Goal: Transaction & Acquisition: Purchase product/service

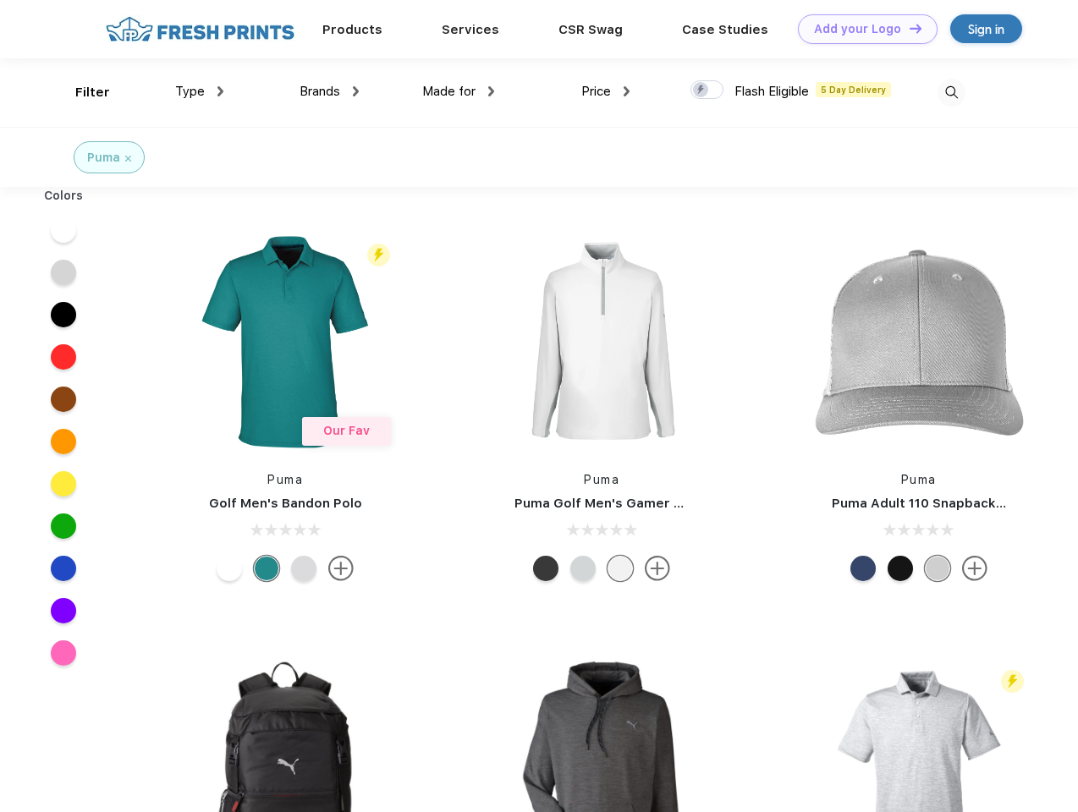
click at [861, 29] on link "Add your Logo Design Tool" at bounding box center [868, 29] width 140 height 30
click at [0, 0] on div "Design Tool" at bounding box center [0, 0] width 0 height 0
click at [908, 28] on link "Add your Logo Design Tool" at bounding box center [868, 29] width 140 height 30
click at [81, 92] on div "Filter" at bounding box center [92, 92] width 35 height 19
click at [200, 91] on span "Type" at bounding box center [190, 91] width 30 height 15
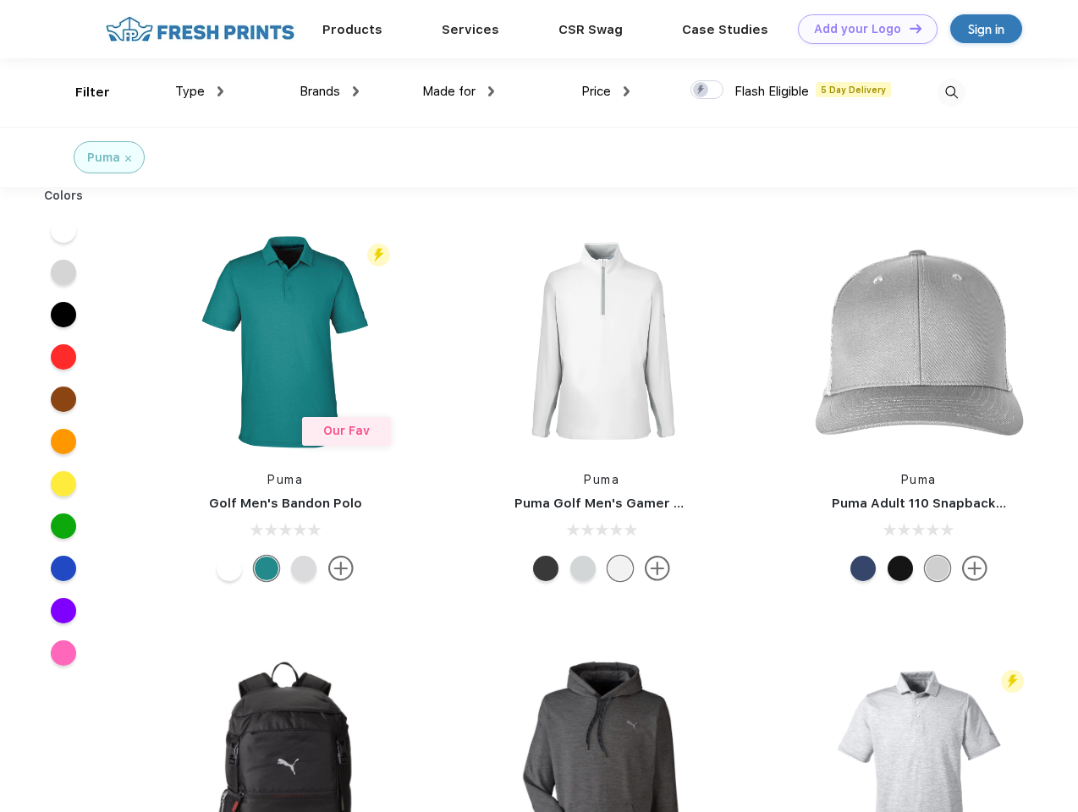
click at [329, 91] on span "Brands" at bounding box center [320, 91] width 41 height 15
click at [459, 91] on span "Made for" at bounding box center [448, 91] width 53 height 15
click at [606, 91] on span "Price" at bounding box center [596, 91] width 30 height 15
click at [707, 91] on div at bounding box center [706, 89] width 33 height 19
click at [701, 91] on input "checkbox" at bounding box center [695, 85] width 11 height 11
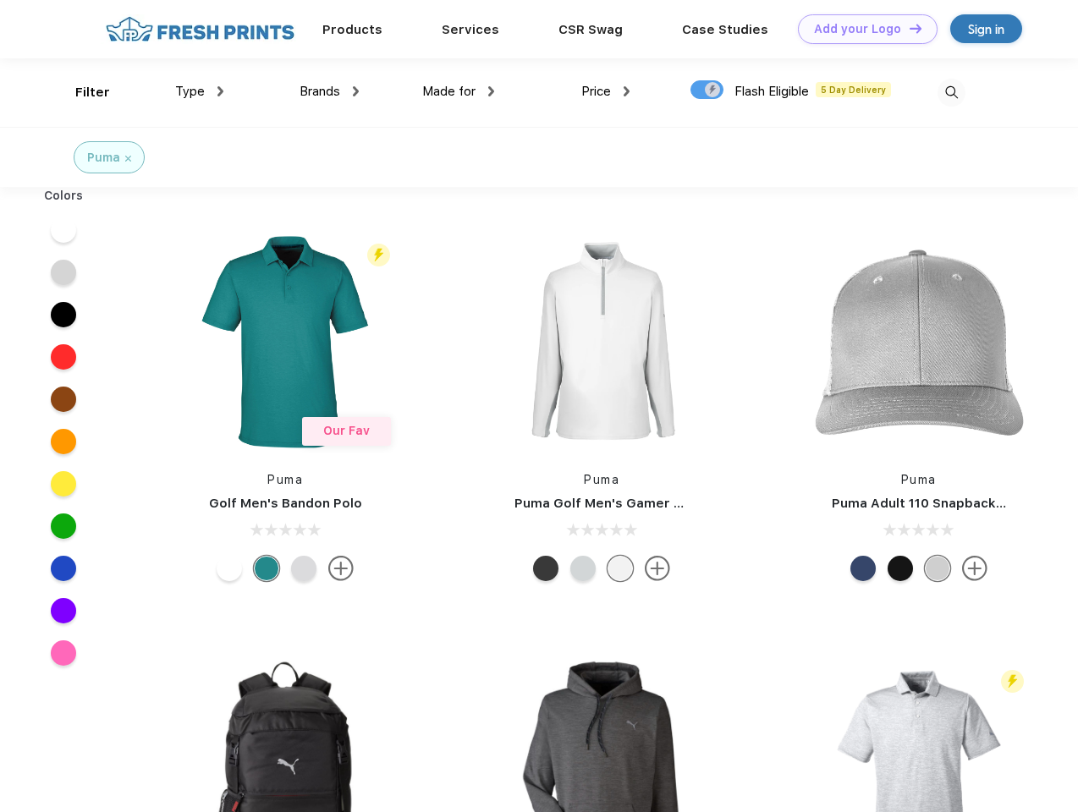
click at [951, 92] on img at bounding box center [951, 93] width 28 height 28
